Goal: Task Accomplishment & Management: Manage account settings

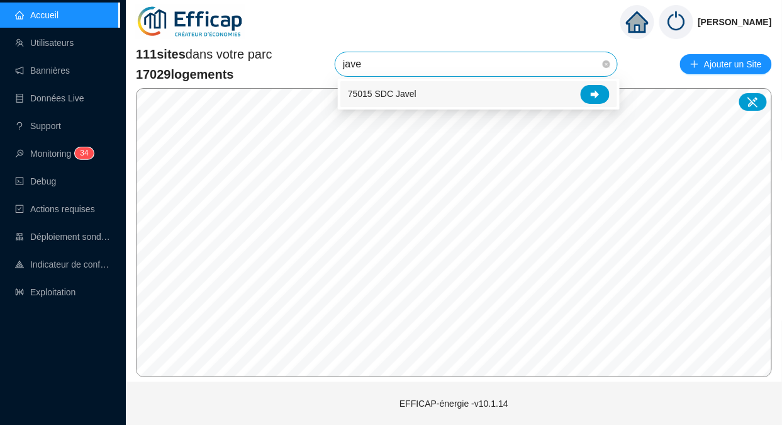
type input "javel"
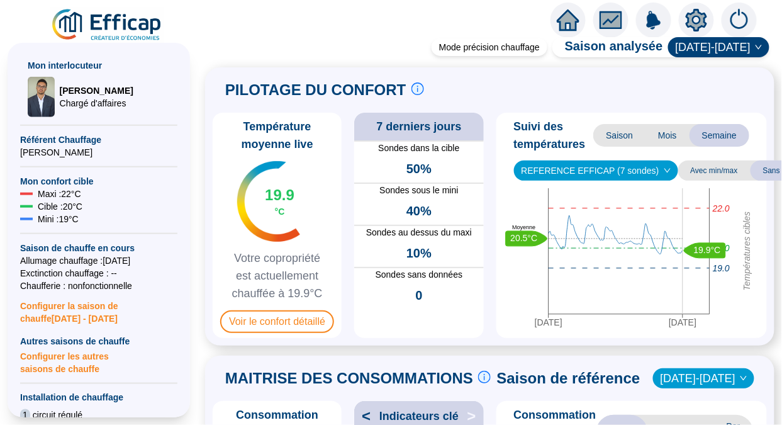
scroll to position [261, 0]
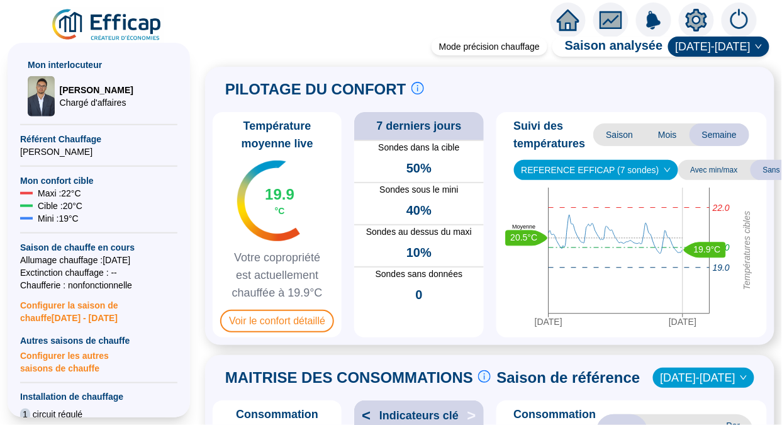
click at [49, 309] on span "Configurer la saison de chauffe 2025 - 2026" at bounding box center [98, 307] width 157 height 33
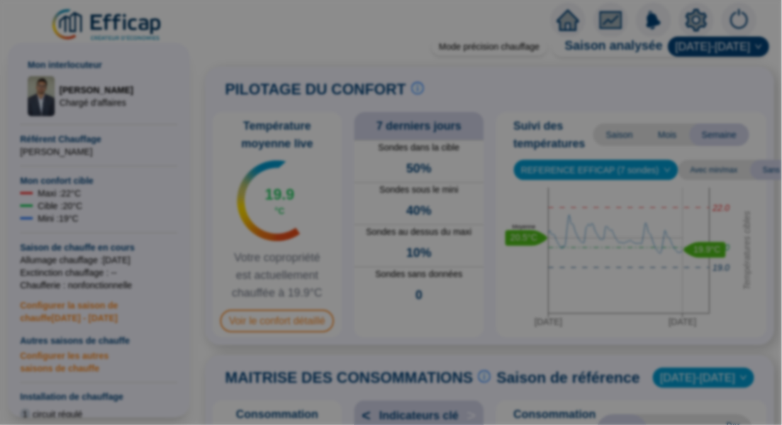
type input "2025-10-15"
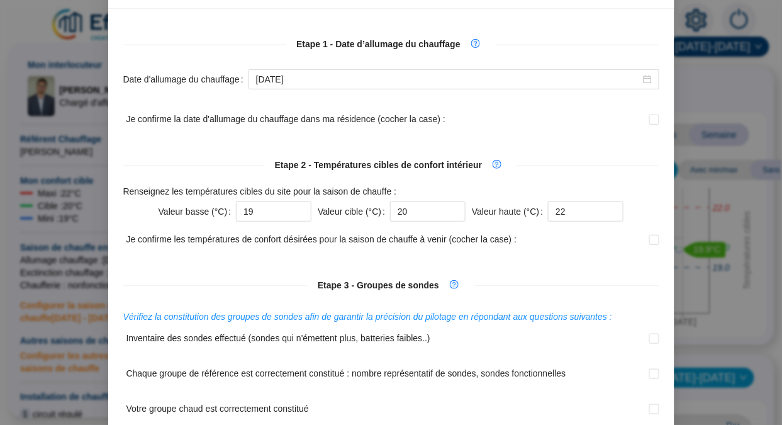
scroll to position [0, 0]
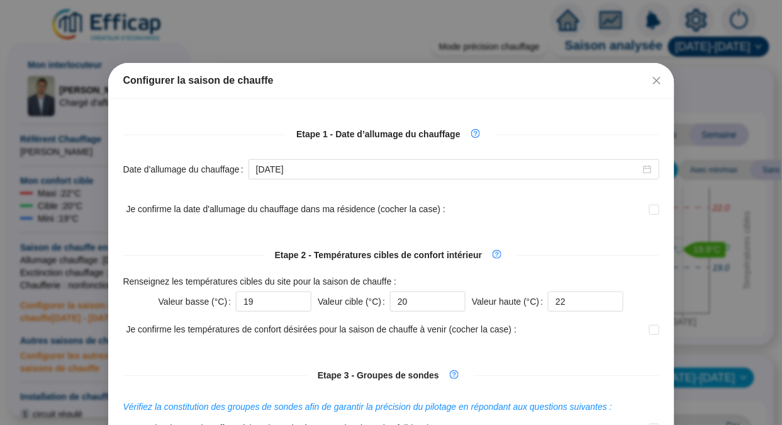
click at [652, 76] on icon "close" at bounding box center [657, 80] width 10 height 10
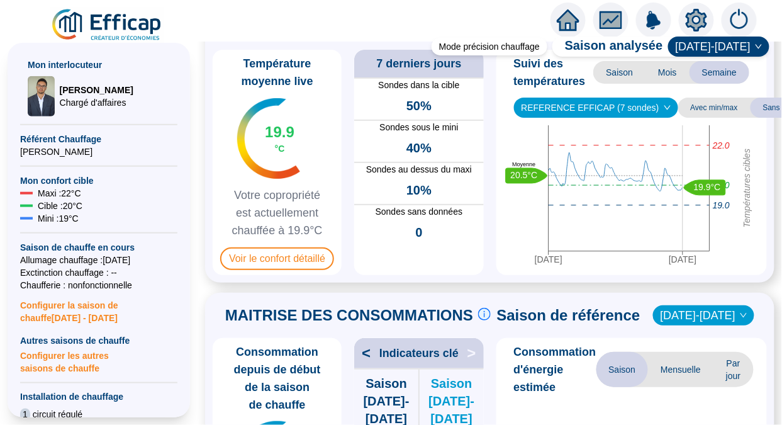
scroll to position [62, 0]
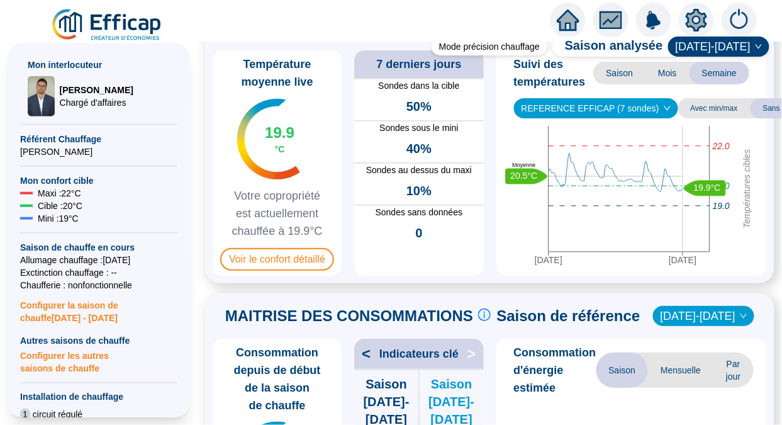
click at [276, 261] on span "Voir le confort détaillé" at bounding box center [277, 259] width 114 height 23
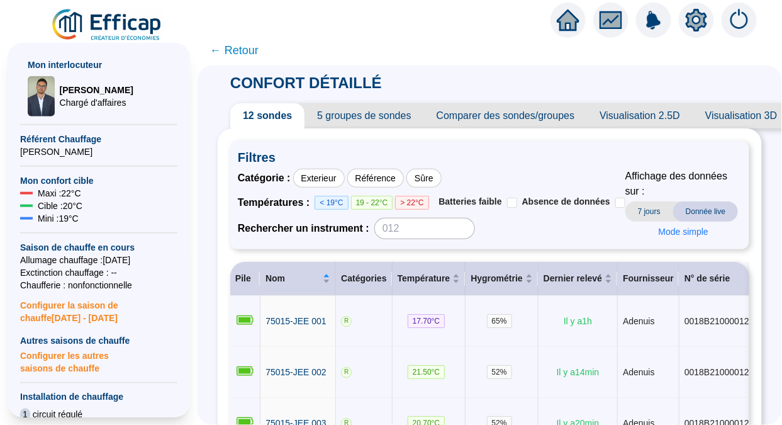
click at [240, 44] on span "← Retour" at bounding box center [234, 51] width 48 height 18
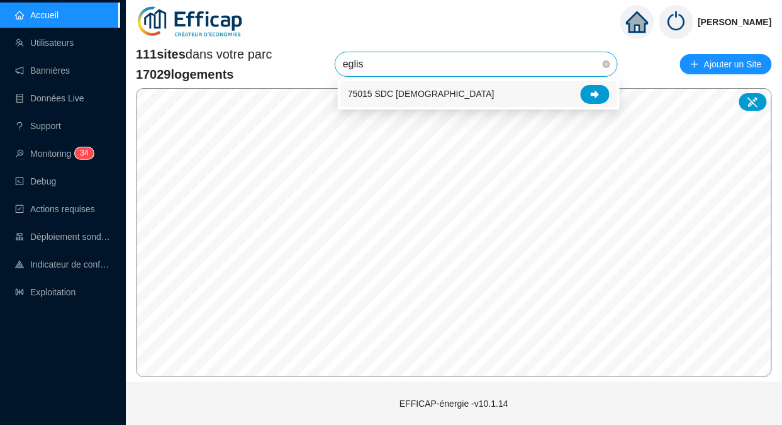
type input "[DEMOGRAPHIC_DATA]"
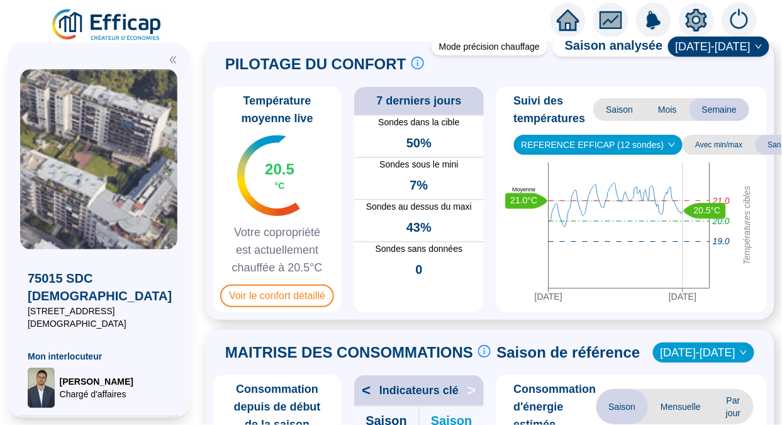
scroll to position [19, 0]
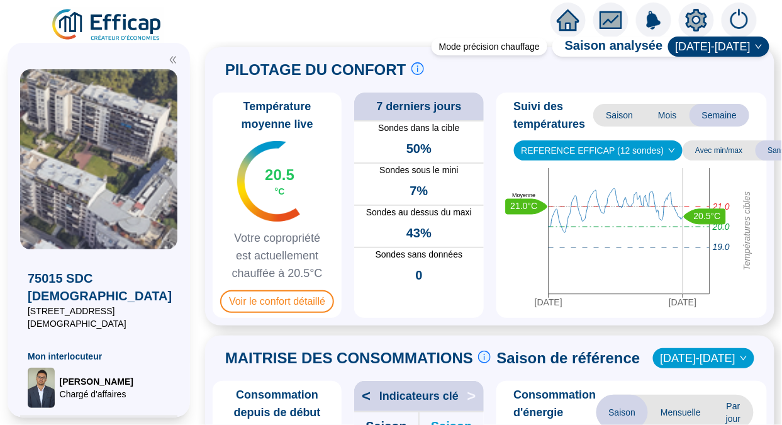
click at [284, 305] on span "Voir le confort détaillé" at bounding box center [277, 301] width 114 height 23
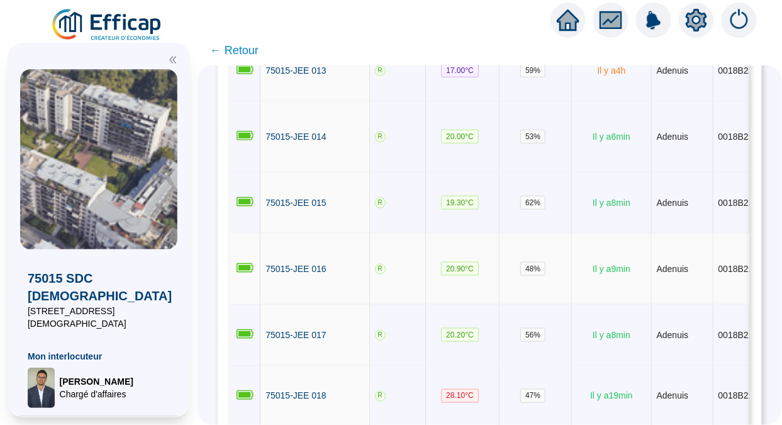
scroll to position [511, 0]
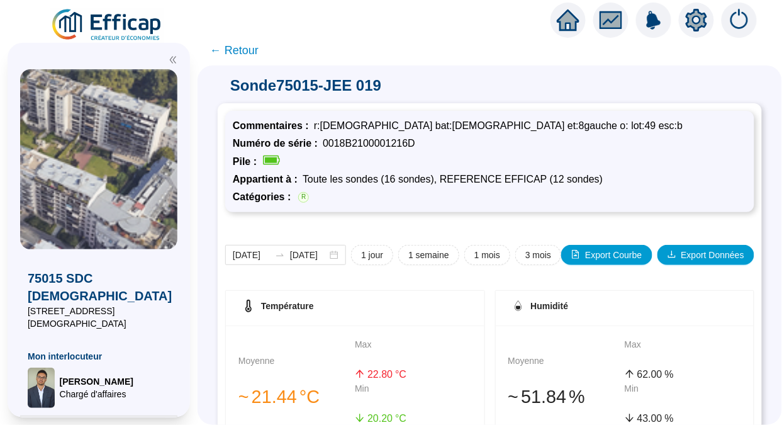
click at [258, 51] on span "← Retour" at bounding box center [234, 51] width 48 height 18
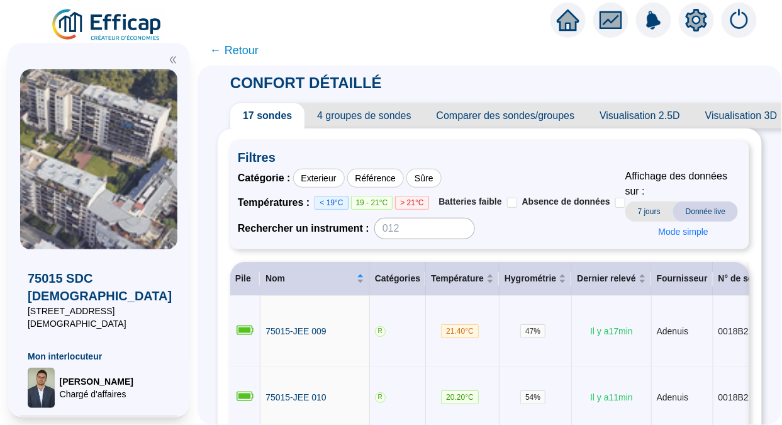
click at [483, 124] on span "Comparer des sondes/groupes" at bounding box center [506, 115] width 164 height 25
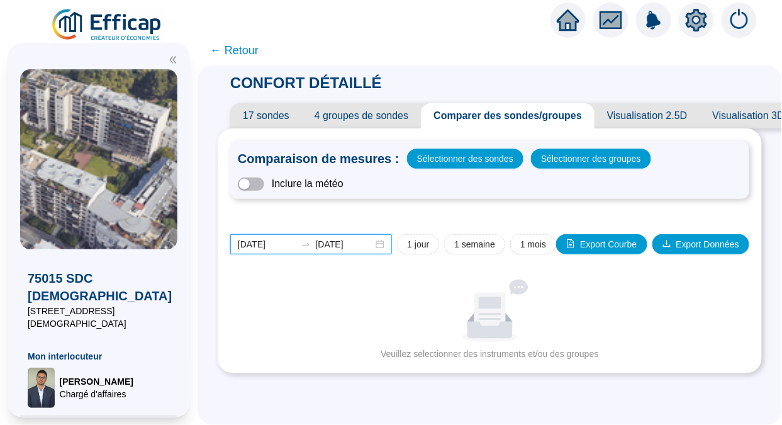
click at [262, 243] on input "[DATE]" at bounding box center [267, 244] width 58 height 13
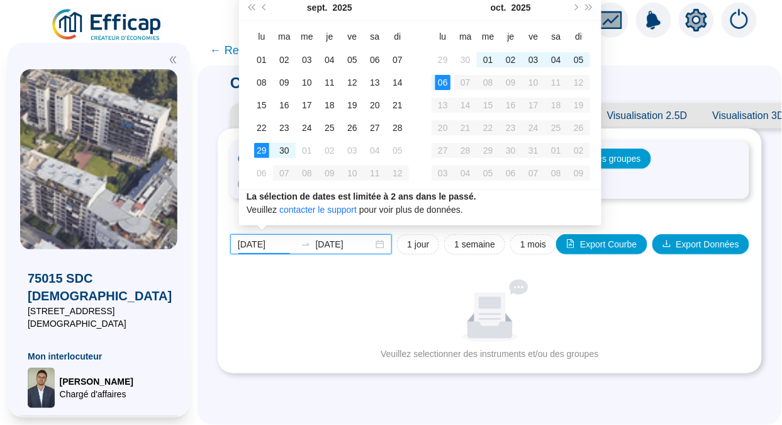
click at [277, 245] on input "[DATE]" at bounding box center [267, 244] width 58 height 13
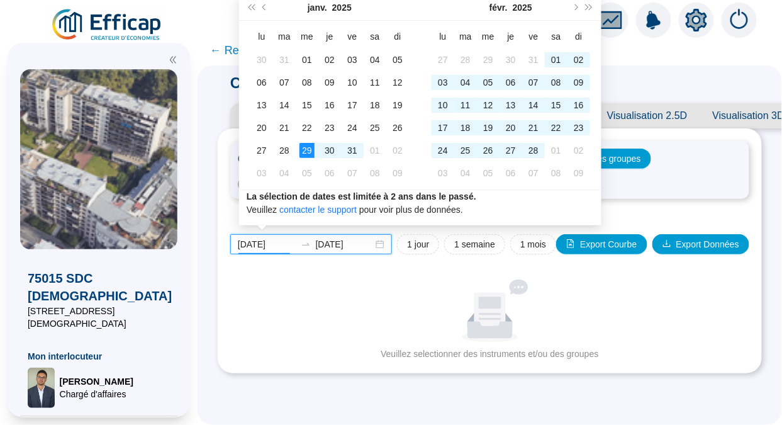
click at [289, 242] on input "2025-01-29" at bounding box center [267, 244] width 58 height 13
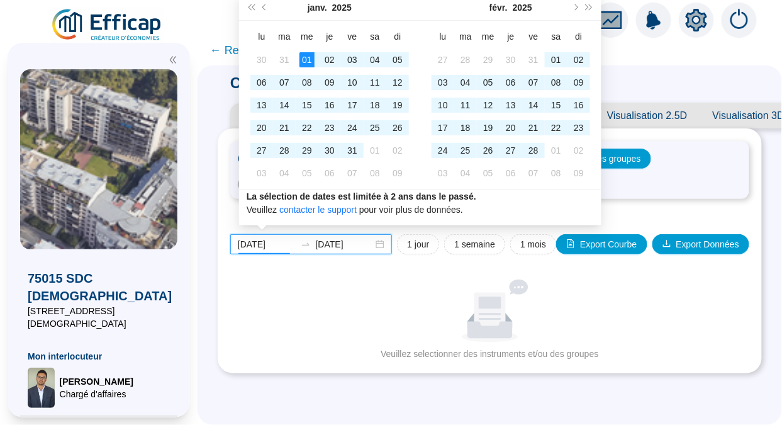
type input "2025-01-01"
click at [350, 245] on input "2025-10-06" at bounding box center [345, 244] width 58 height 13
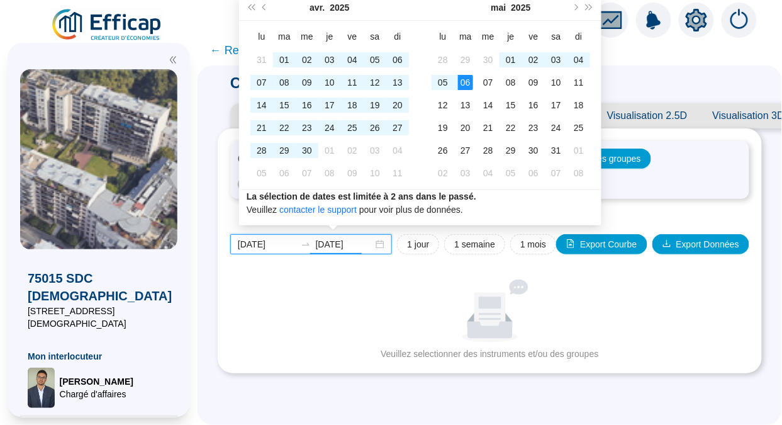
click at [360, 245] on input "2025-05-06" at bounding box center [345, 244] width 58 height 13
type input "2025-05-15"
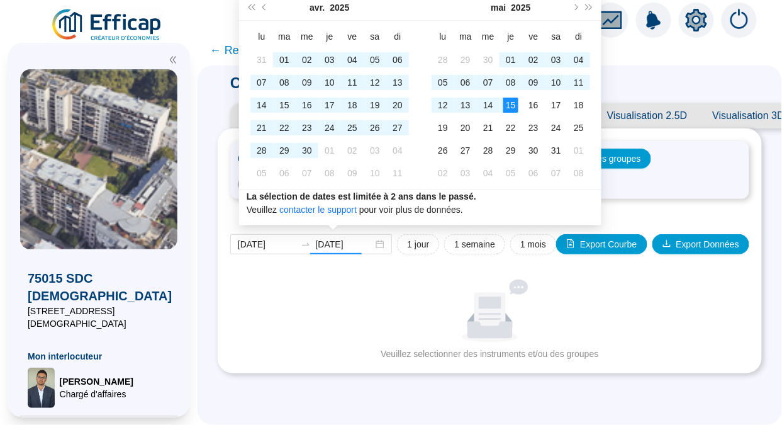
click at [541, 284] on div "2025-01-01 2025-05-15 1 jour 1 semaine 1 mois Export Courbe Export Données Aucu…" at bounding box center [489, 285] width 519 height 152
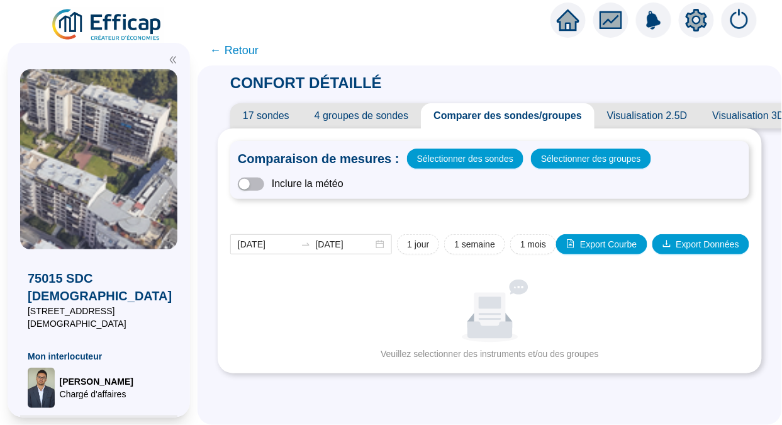
click at [473, 157] on span "Sélectionner des sondes" at bounding box center [465, 159] width 96 height 18
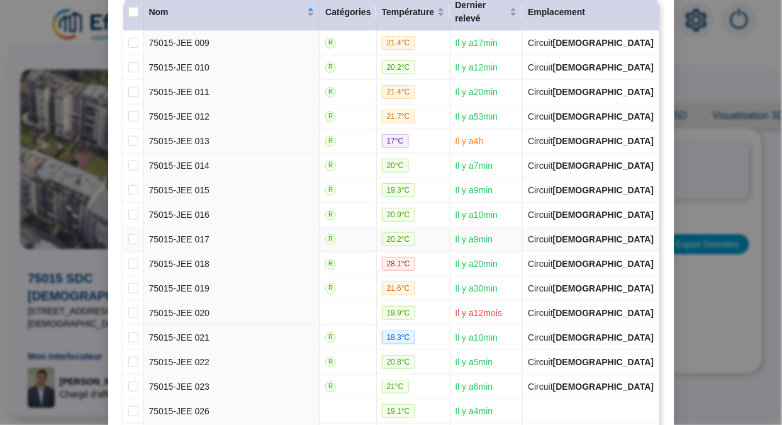
scroll to position [234, 0]
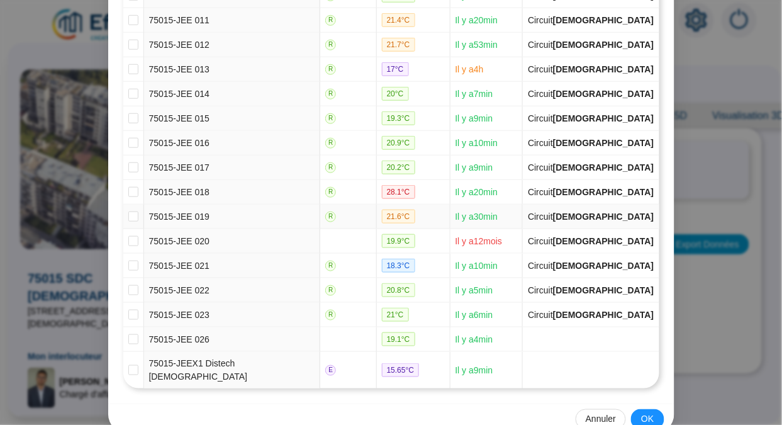
click at [131, 211] on input "checkbox" at bounding box center [133, 216] width 10 height 10
checkbox input "true"
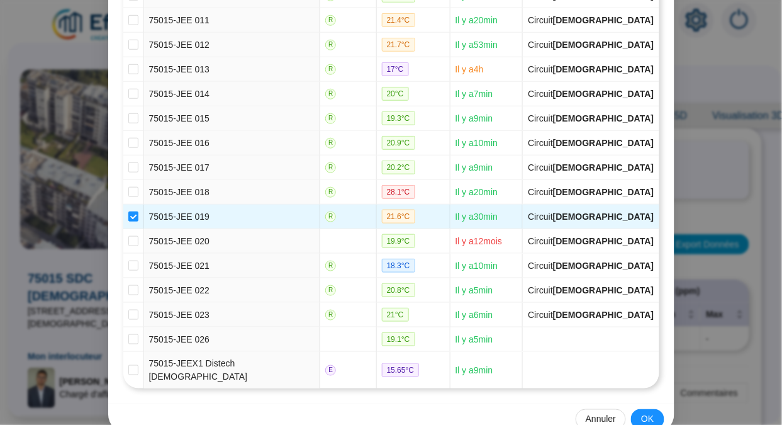
click at [648, 413] on span "OK" at bounding box center [647, 419] width 13 height 13
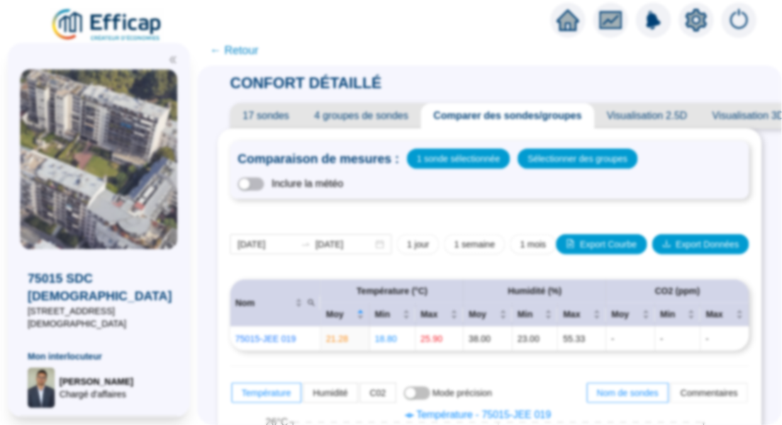
scroll to position [0, 0]
click at [543, 154] on span "Sélectionner des groupes" at bounding box center [578, 159] width 100 height 18
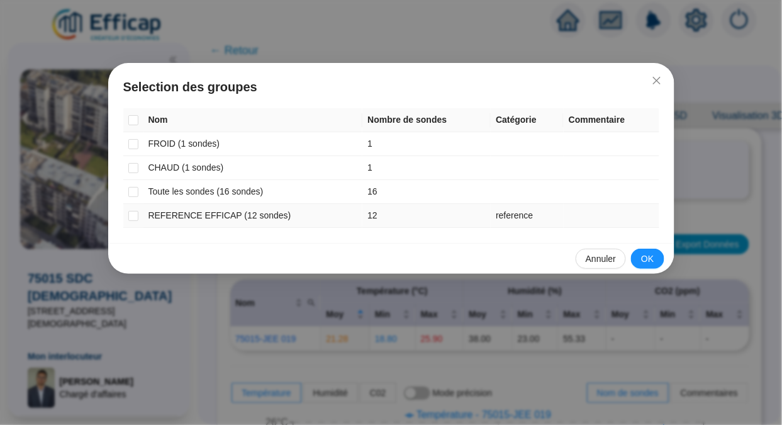
click at [131, 212] on input "checkbox" at bounding box center [133, 216] width 10 height 10
checkbox input "true"
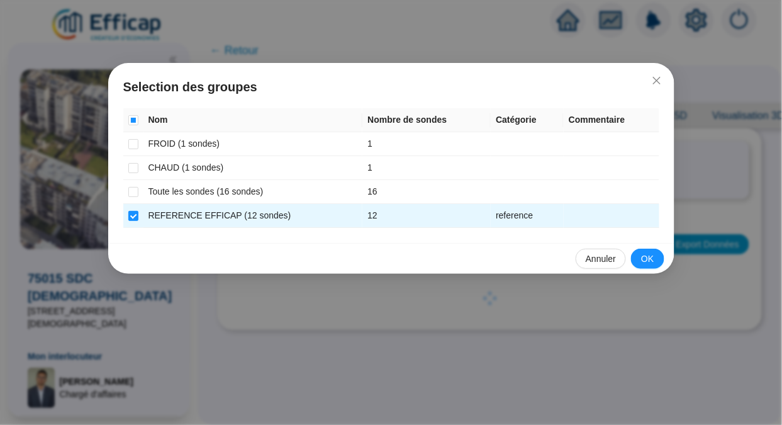
click at [647, 253] on span "OK" at bounding box center [647, 258] width 13 height 13
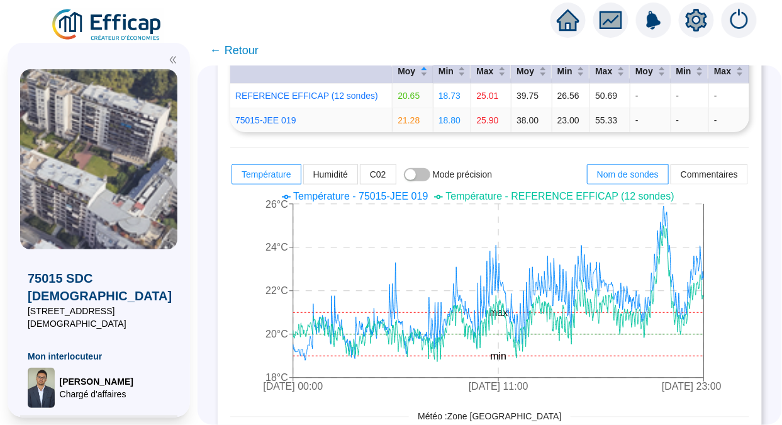
scroll to position [247, 0]
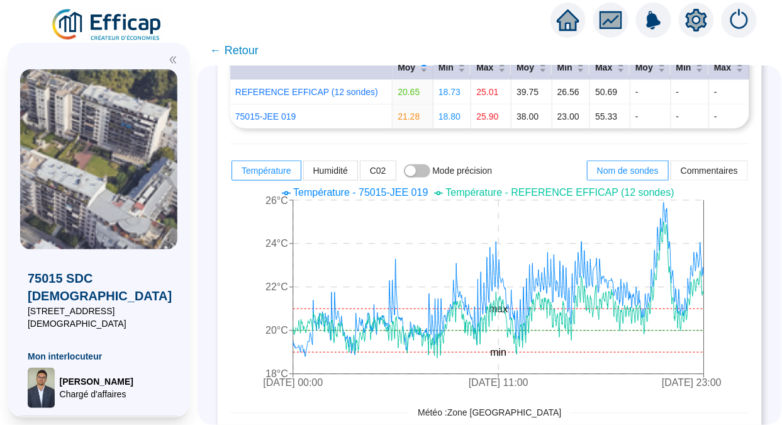
click at [247, 52] on span "← Retour" at bounding box center [234, 51] width 48 height 18
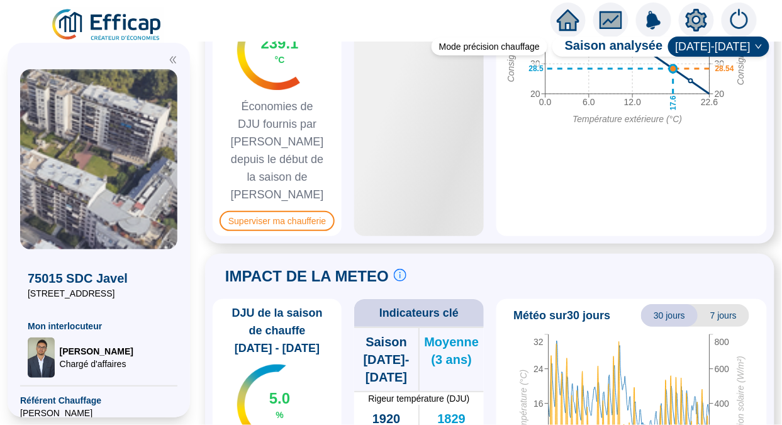
scroll to position [1009, 0]
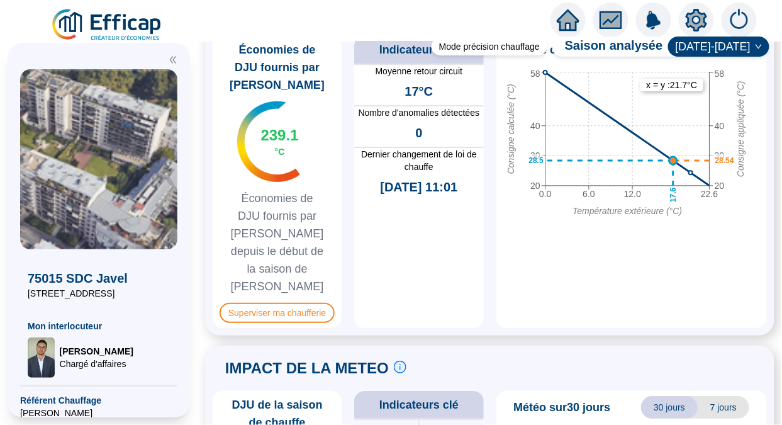
click at [270, 303] on span "Superviser ma chaufferie" at bounding box center [277, 313] width 115 height 20
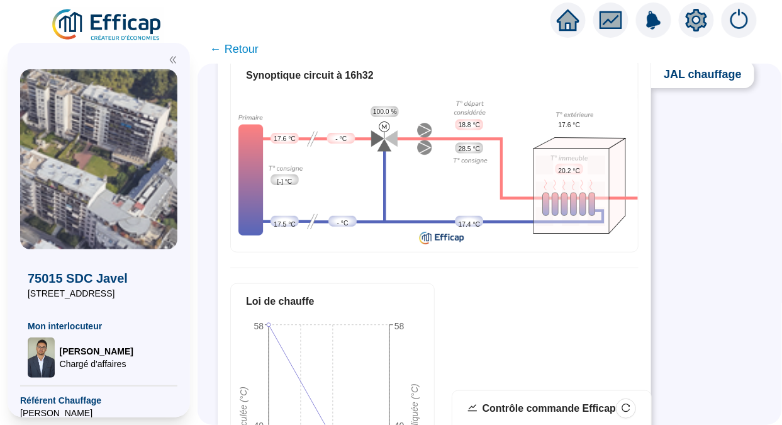
scroll to position [81, 0]
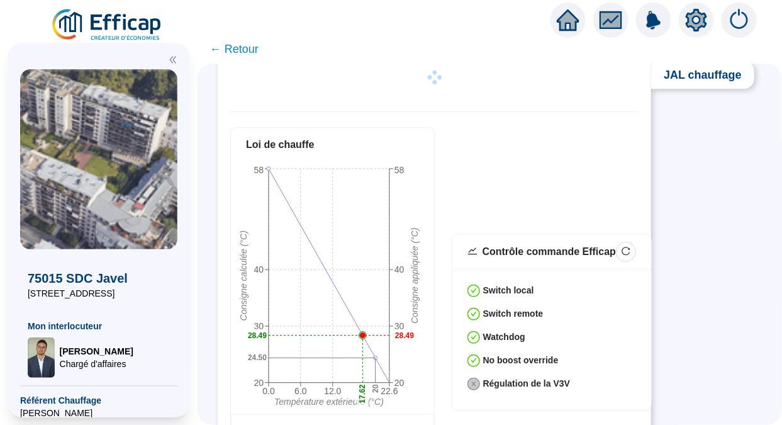
click at [229, 52] on span "← Retour" at bounding box center [234, 49] width 48 height 18
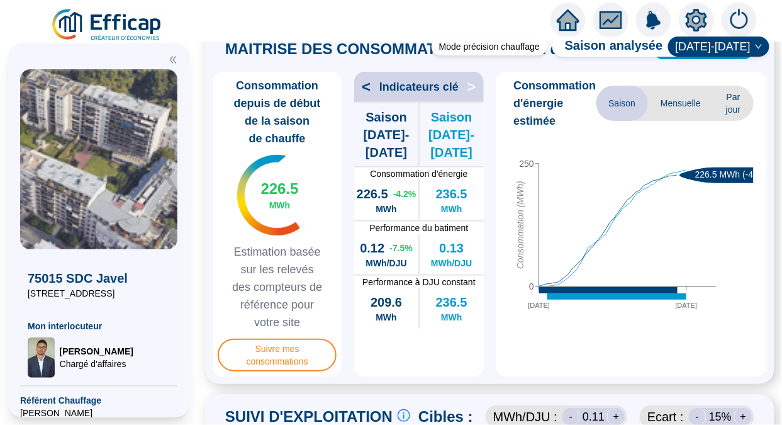
scroll to position [258, 0]
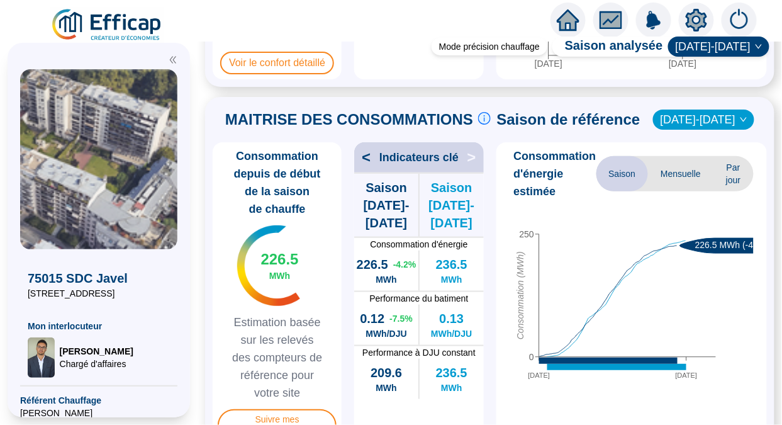
click at [709, 129] on span "[DATE]-[DATE]" at bounding box center [703, 119] width 86 height 19
click at [685, 153] on div "[DATE]-[DATE]" at bounding box center [706, 158] width 60 height 13
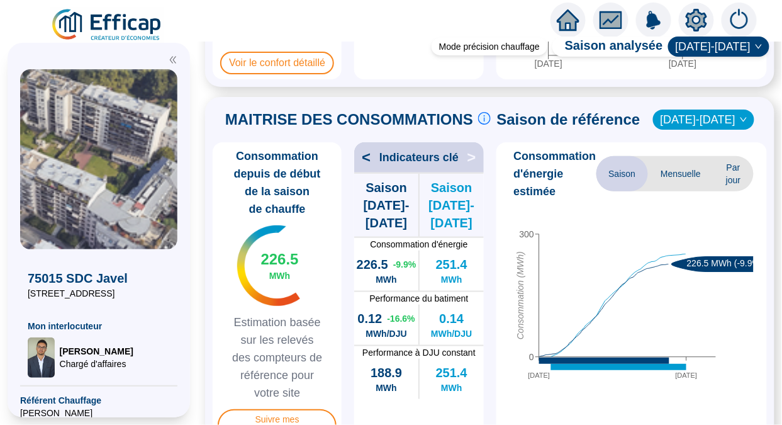
click at [705, 129] on span "[DATE]-[DATE]" at bounding box center [703, 119] width 86 height 19
click at [687, 175] on div "[DATE]-[DATE]" at bounding box center [706, 178] width 60 height 13
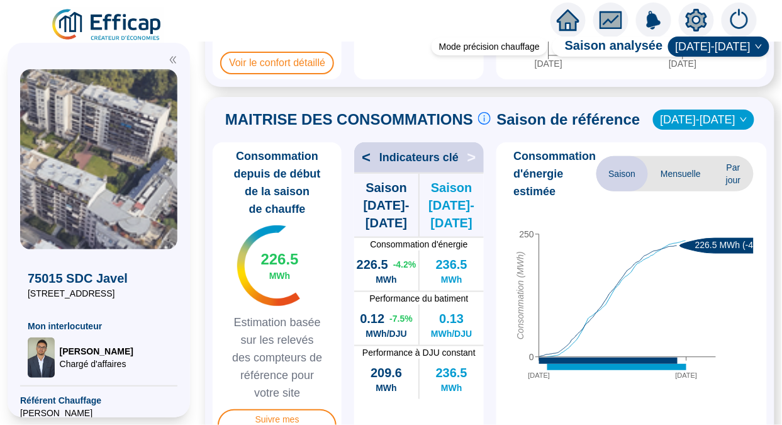
click at [710, 128] on span "[DATE]-[DATE]" at bounding box center [703, 119] width 86 height 19
click at [698, 162] on div "[DATE]-[DATE]" at bounding box center [706, 158] width 60 height 13
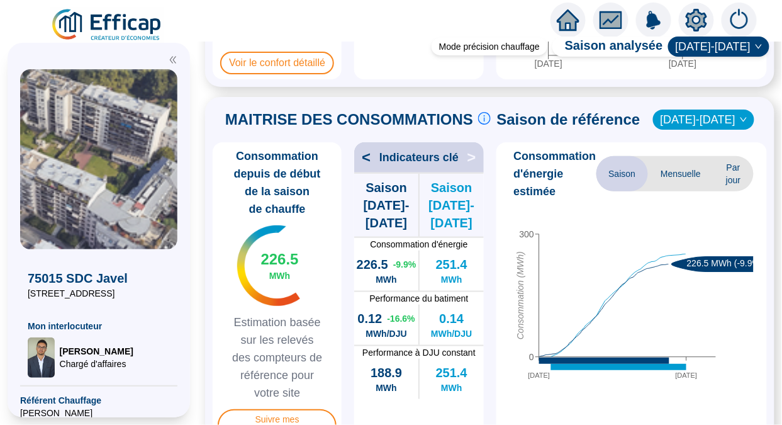
click at [697, 129] on span "[DATE]-[DATE]" at bounding box center [703, 119] width 86 height 19
click at [755, 135] on div "MAITRISE DES CONSOMMATIONS Les consommations d'énergie proviennent des fourniss…" at bounding box center [490, 119] width 554 height 30
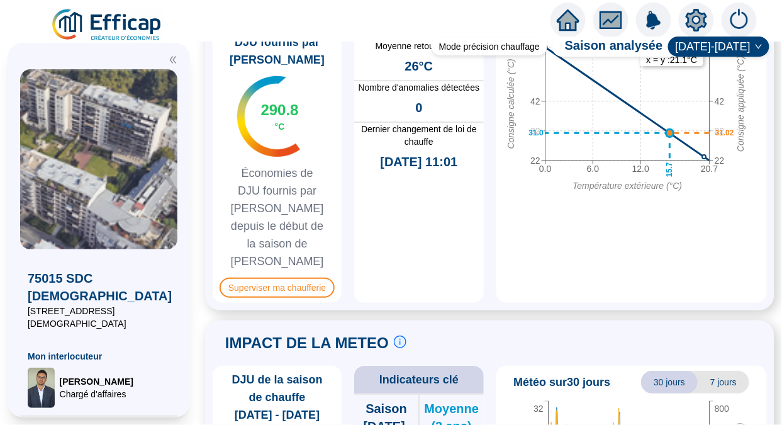
scroll to position [1060, 0]
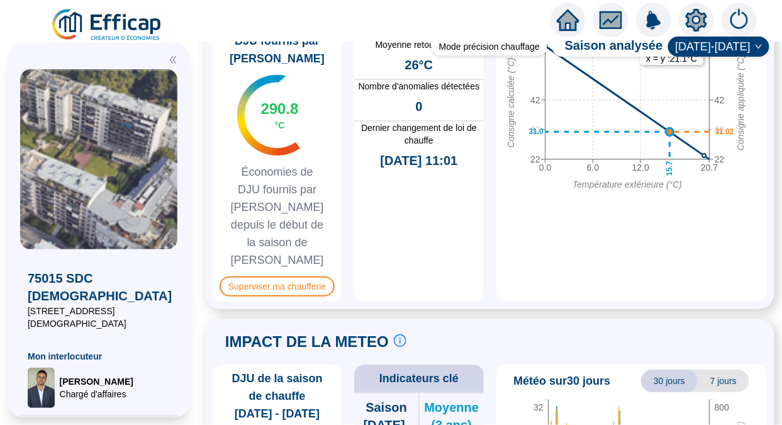
click at [278, 276] on span "Superviser ma chaufferie" at bounding box center [277, 286] width 115 height 20
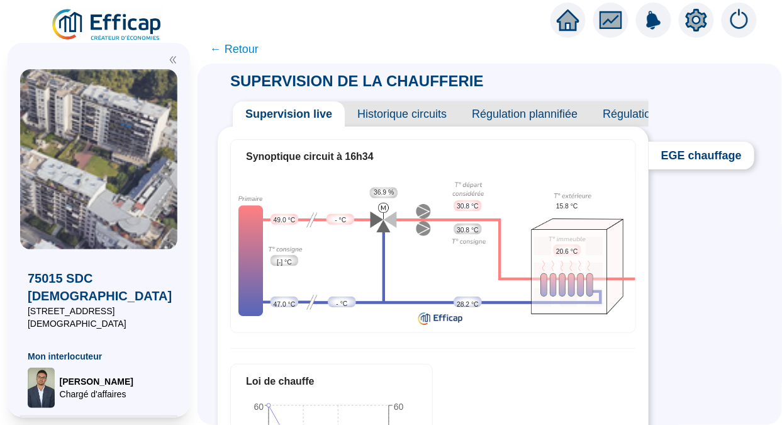
click at [242, 47] on span "← Retour" at bounding box center [234, 49] width 48 height 18
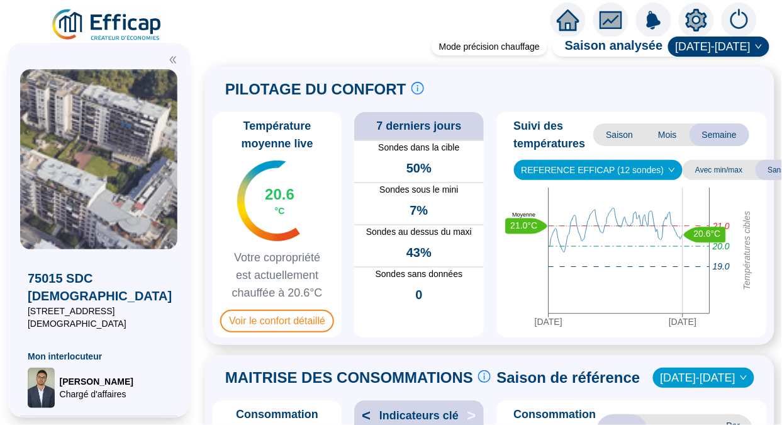
click at [489, 382] on icon "info-circle" at bounding box center [484, 376] width 11 height 11
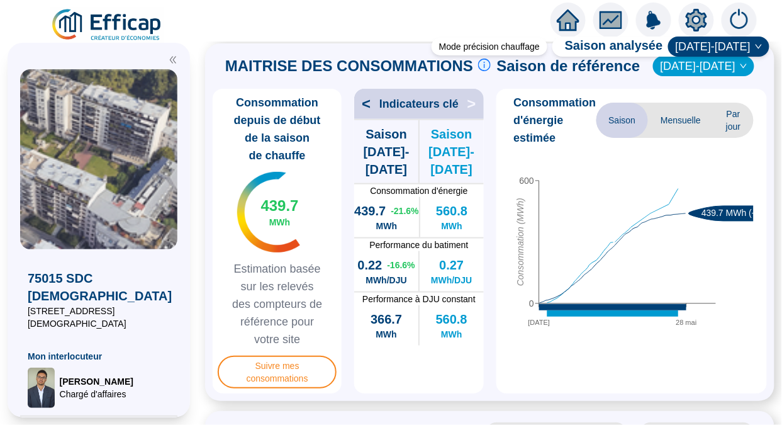
scroll to position [314, 0]
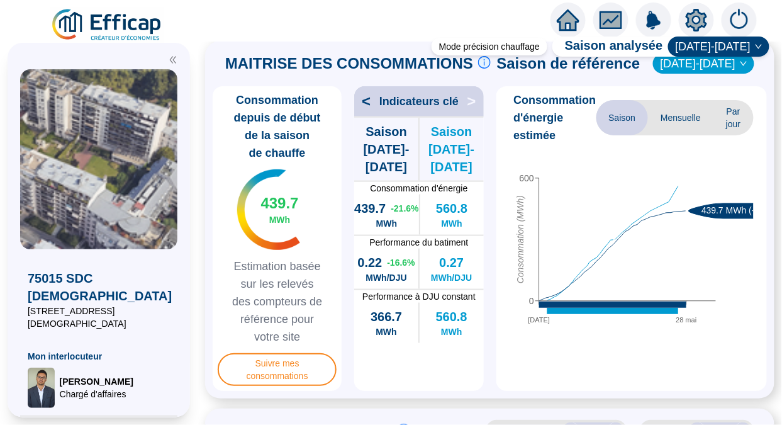
click at [689, 72] on span "[DATE]-[DATE]" at bounding box center [703, 63] width 86 height 19
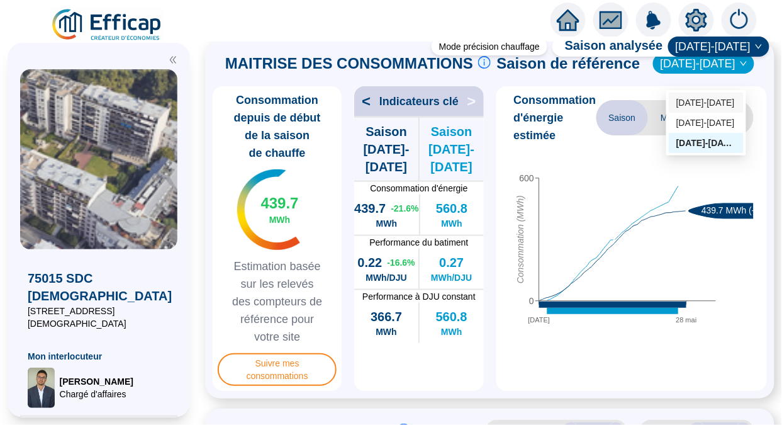
click at [696, 104] on div "2023-2024" at bounding box center [706, 102] width 60 height 13
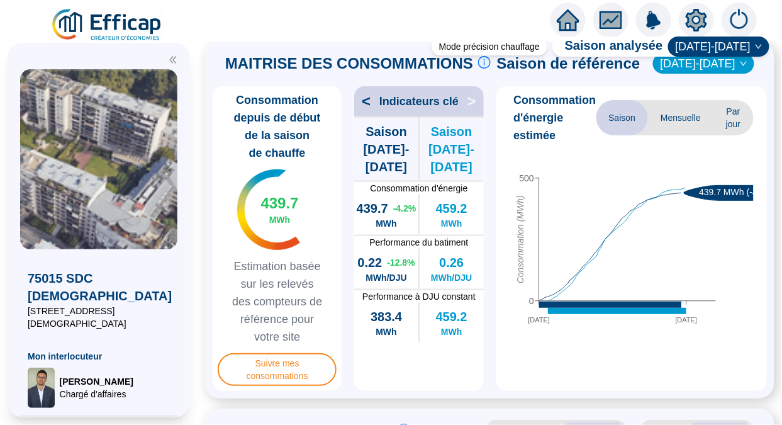
click at [711, 73] on span "2023-2024" at bounding box center [703, 63] width 86 height 19
click at [728, 69] on span "2023-2024" at bounding box center [703, 63] width 86 height 19
click at [727, 128] on div "2022-2023" at bounding box center [706, 122] width 60 height 13
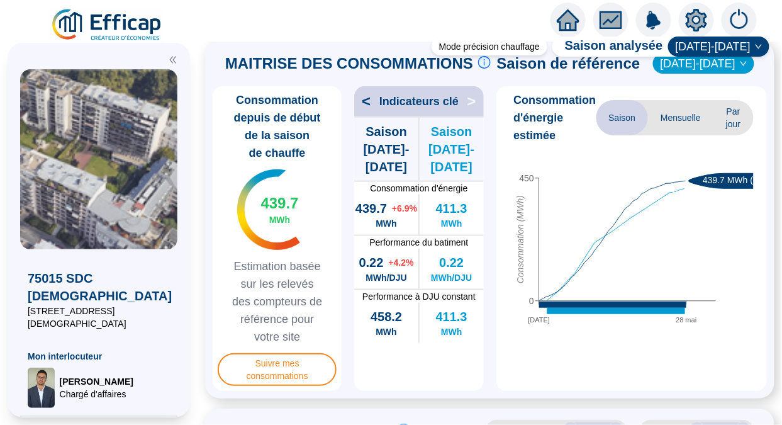
click at [740, 67] on icon "down" at bounding box center [744, 64] width 8 height 8
click at [743, 74] on div "2022-2023" at bounding box center [703, 63] width 101 height 20
click at [703, 148] on div "[DATE]-[DATE]" at bounding box center [706, 142] width 60 height 13
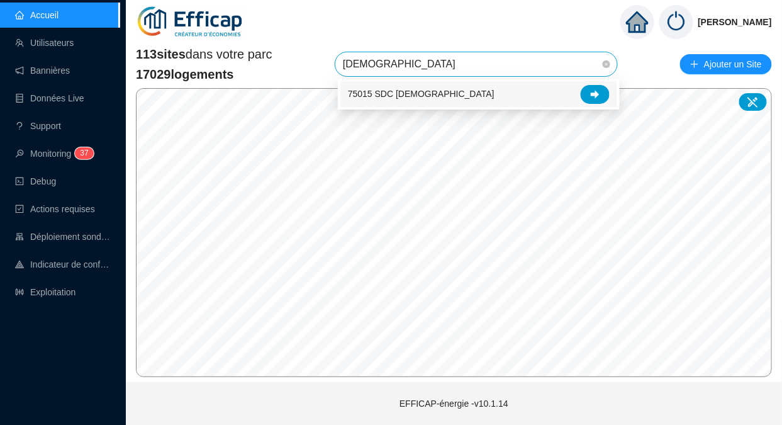
type input "[DEMOGRAPHIC_DATA]"
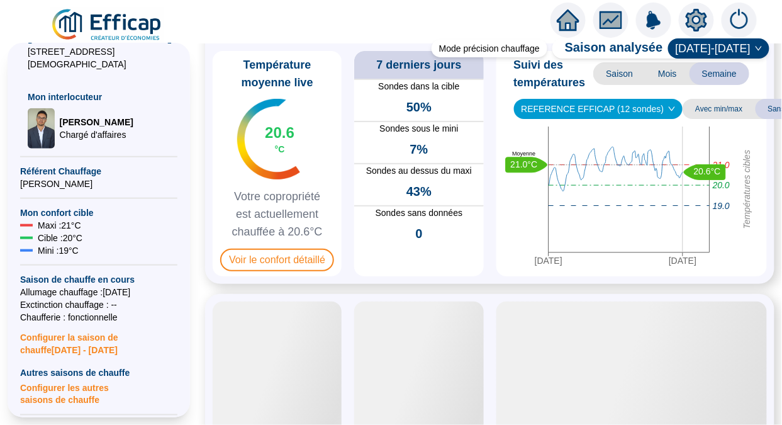
scroll to position [264, 0]
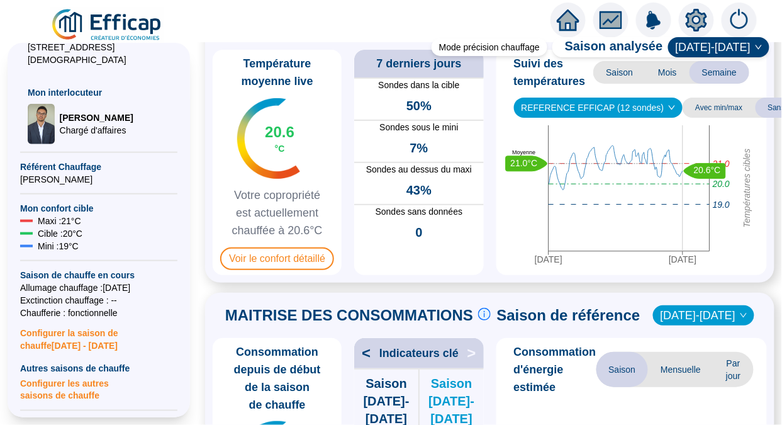
click at [74, 319] on span "Configurer la saison de chauffe [DATE] - [DATE]" at bounding box center [98, 335] width 157 height 33
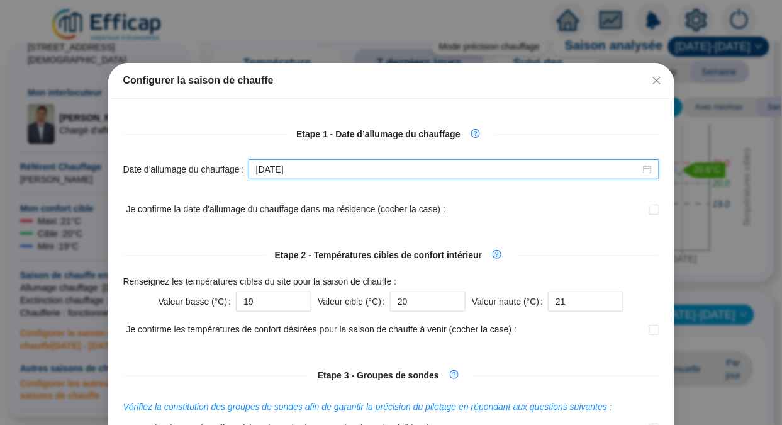
click at [313, 175] on input "[DATE]" at bounding box center [448, 169] width 384 height 13
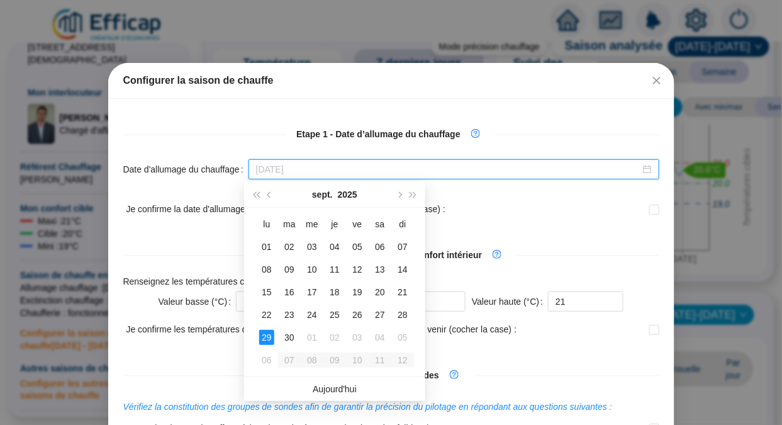
type input "[DATE]"
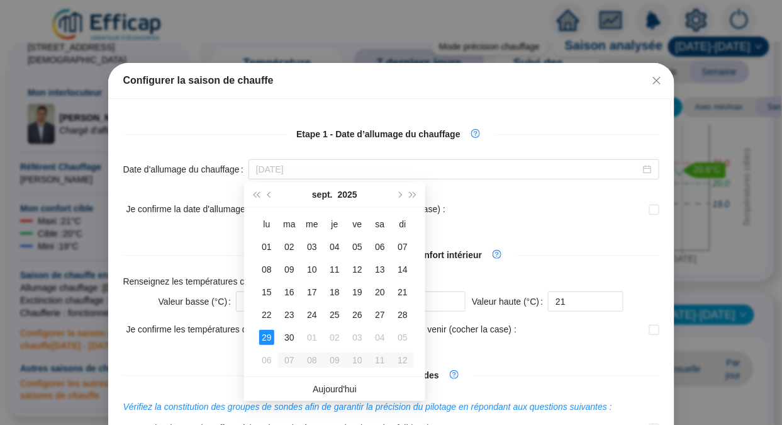
click at [338, 334] on div "02" at bounding box center [334, 337] width 15 height 15
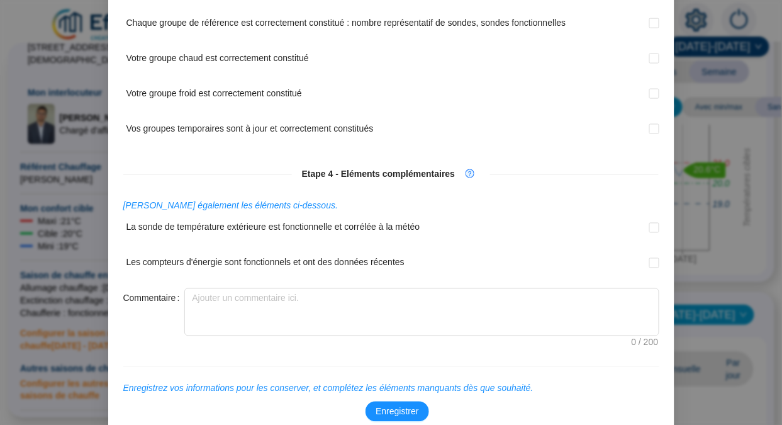
scroll to position [503, 0]
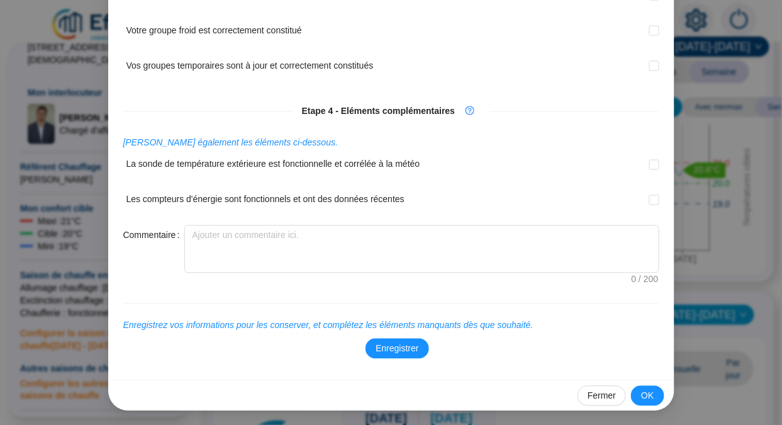
click at [387, 347] on span "Enregistrer" at bounding box center [396, 348] width 43 height 13
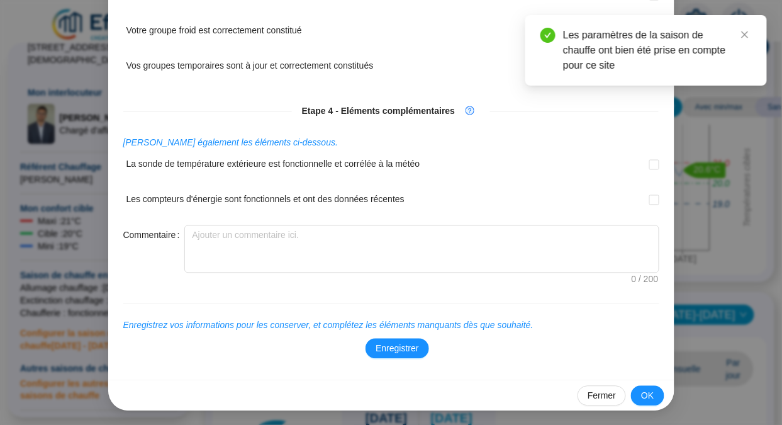
click at [637, 391] on button "OK" at bounding box center [647, 396] width 33 height 20
click at [648, 391] on span "OK" at bounding box center [647, 395] width 13 height 13
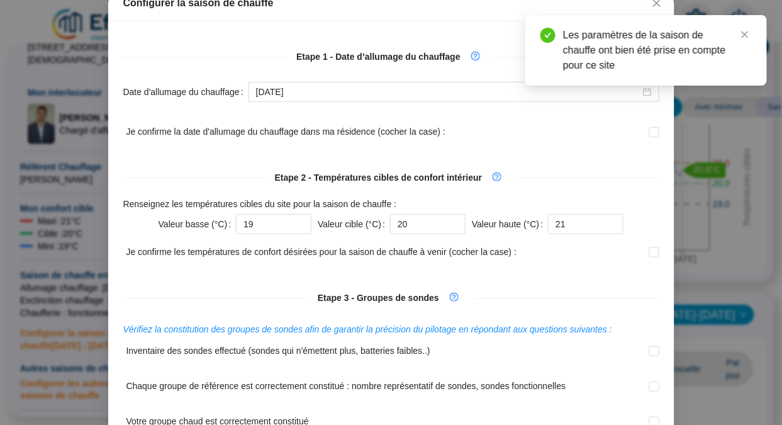
scroll to position [0, 0]
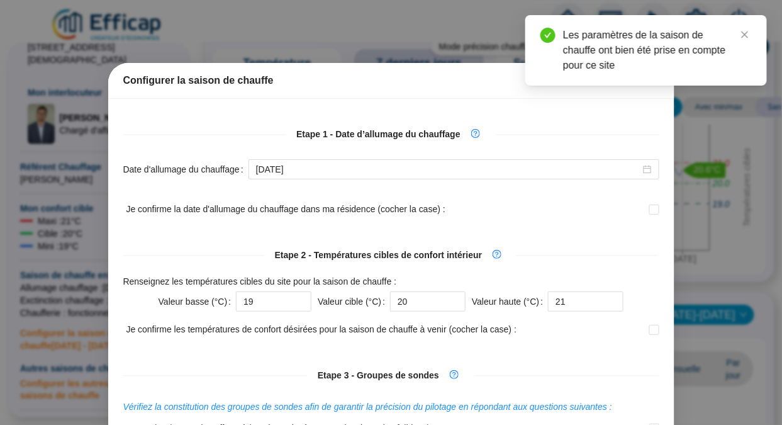
click at [748, 33] on icon "close" at bounding box center [744, 34] width 9 height 9
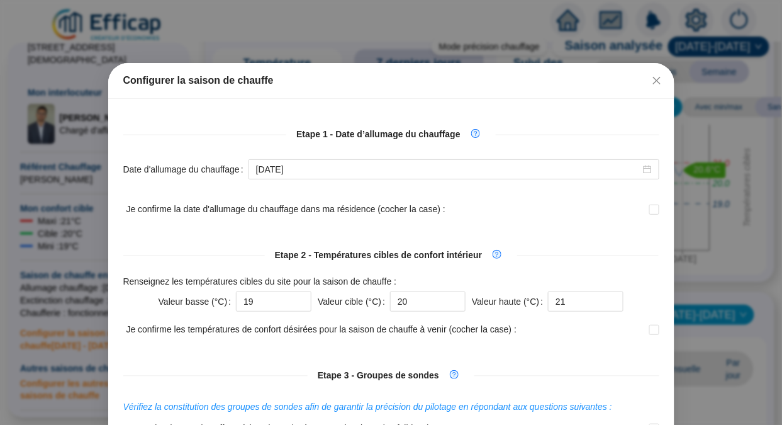
click at [652, 79] on icon "close" at bounding box center [657, 80] width 10 height 10
